Goal: Task Accomplishment & Management: Use online tool/utility

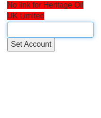
click at [32, 28] on input "text" at bounding box center [50, 30] width 86 height 16
paste input "Heritage Oil"
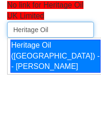
click at [41, 42] on li "Heritage Oil (UK) - - Scott Middlemast" at bounding box center [58, 56] width 100 height 36
type input "Heritage Oil (UK) - - Scott Middlemast"
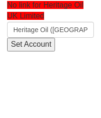
click at [37, 44] on input "Set Account" at bounding box center [31, 45] width 48 height 14
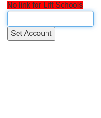
click at [34, 14] on input "text" at bounding box center [50, 19] width 86 height 16
paste input "Academies Enterprise Trust"
type input "Academies Enterprise Trust"
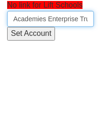
scroll to position [0, 19]
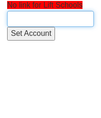
click at [25, 18] on input "text" at bounding box center [50, 19] width 86 height 16
paste input "Academies Enterprise Trust"
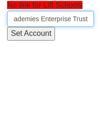
scroll to position [0, 17]
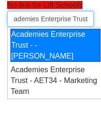
click at [44, 61] on div "Academies Enterprise Trust - - [PERSON_NAME]" at bounding box center [55, 46] width 90 height 34
type input "Academies Enterprise Trust - - [PERSON_NAME]"
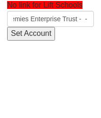
click at [42, 34] on input "Set Account" at bounding box center [31, 34] width 48 height 14
